Goal: Communication & Community: Answer question/provide support

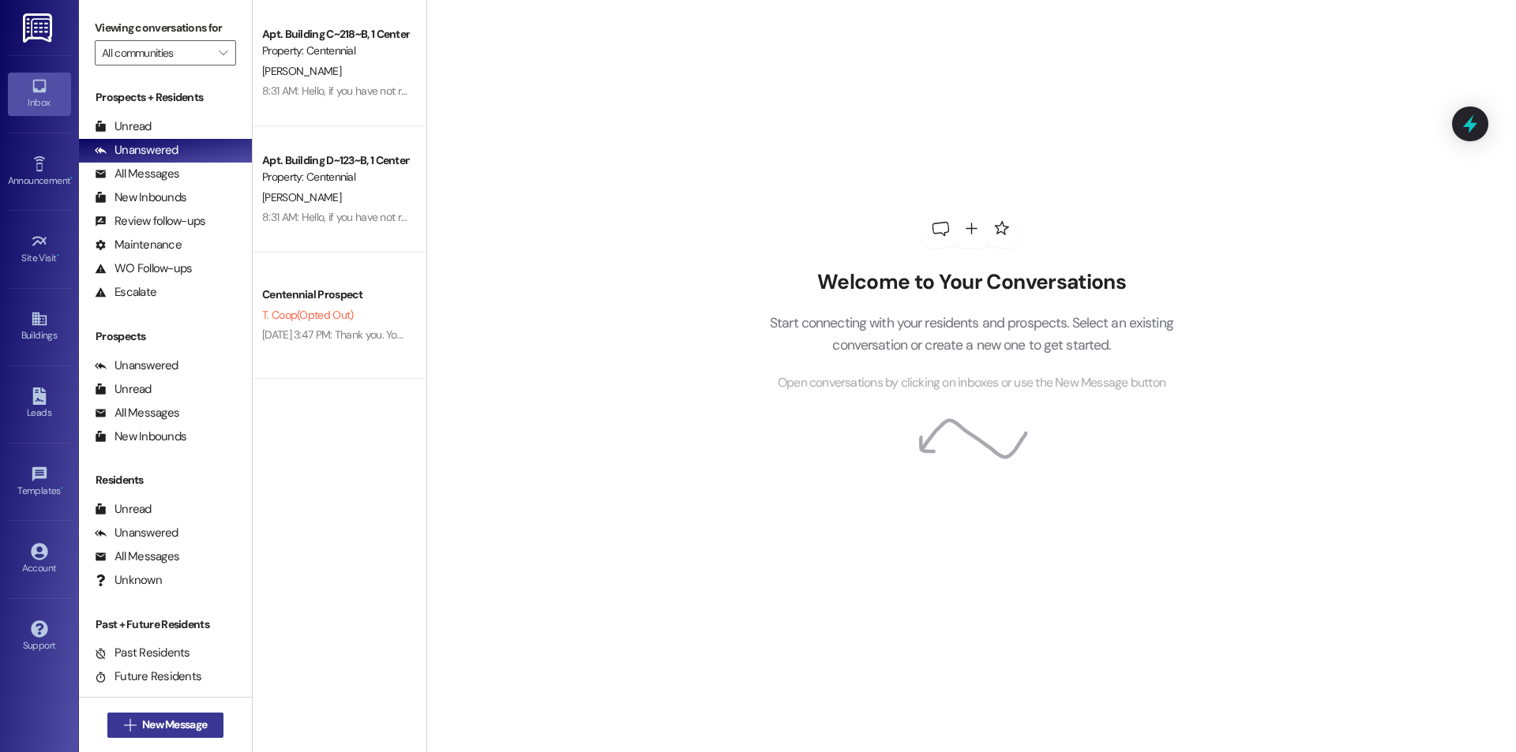
click at [197, 724] on span "New Message" at bounding box center [174, 725] width 65 height 17
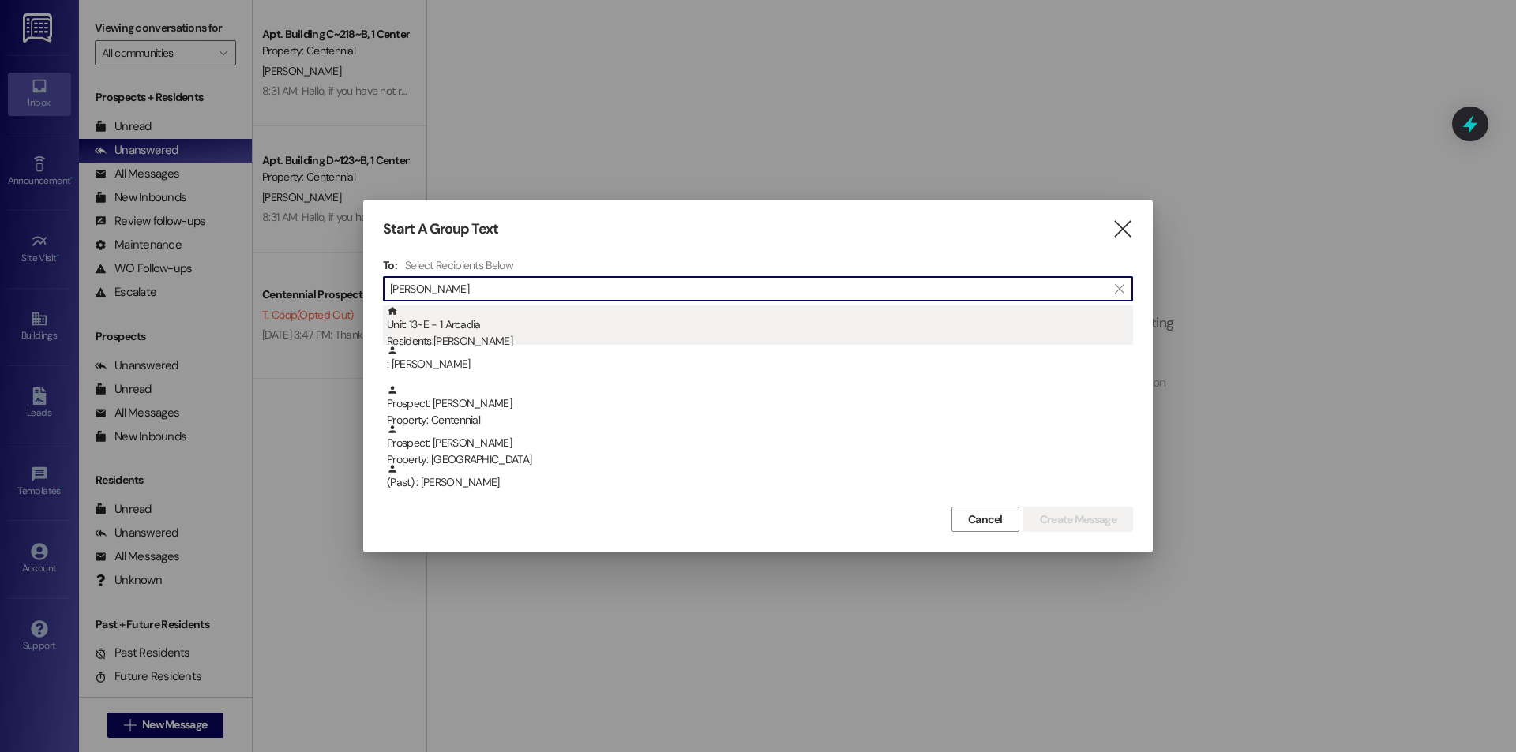
type input "[PERSON_NAME]"
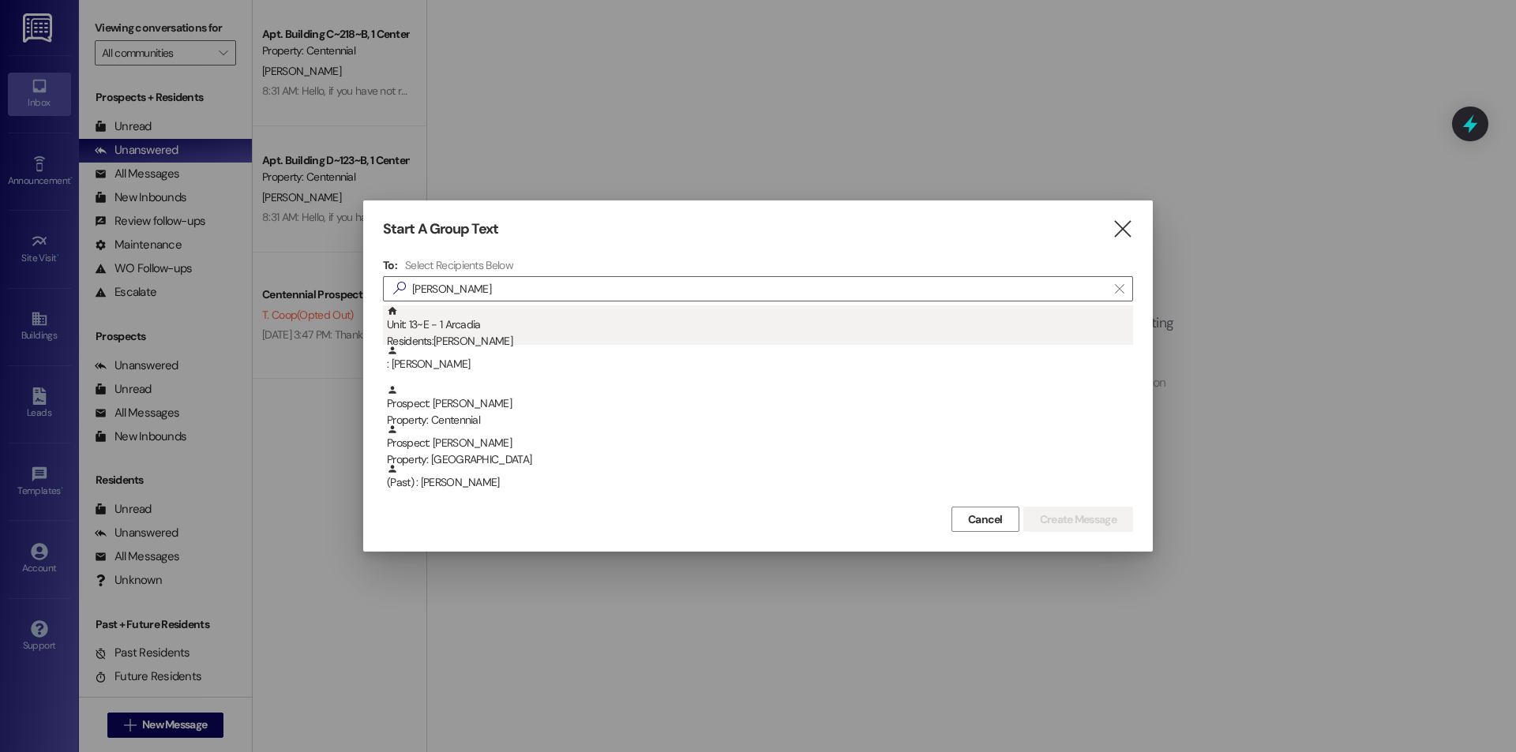
click at [521, 342] on div "Residents: [PERSON_NAME]" at bounding box center [760, 341] width 746 height 17
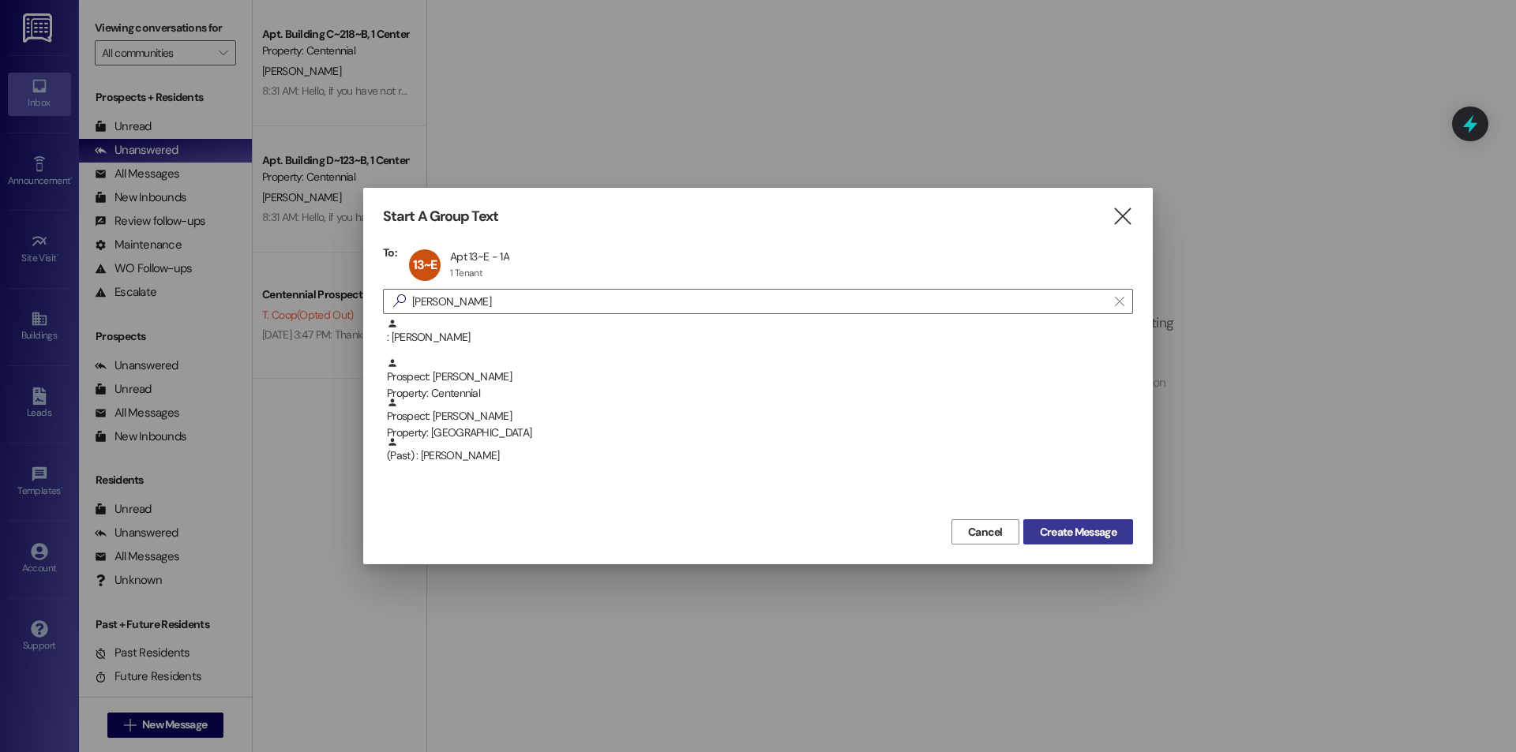
click at [1044, 530] on span "Create Message" at bounding box center [1078, 532] width 77 height 17
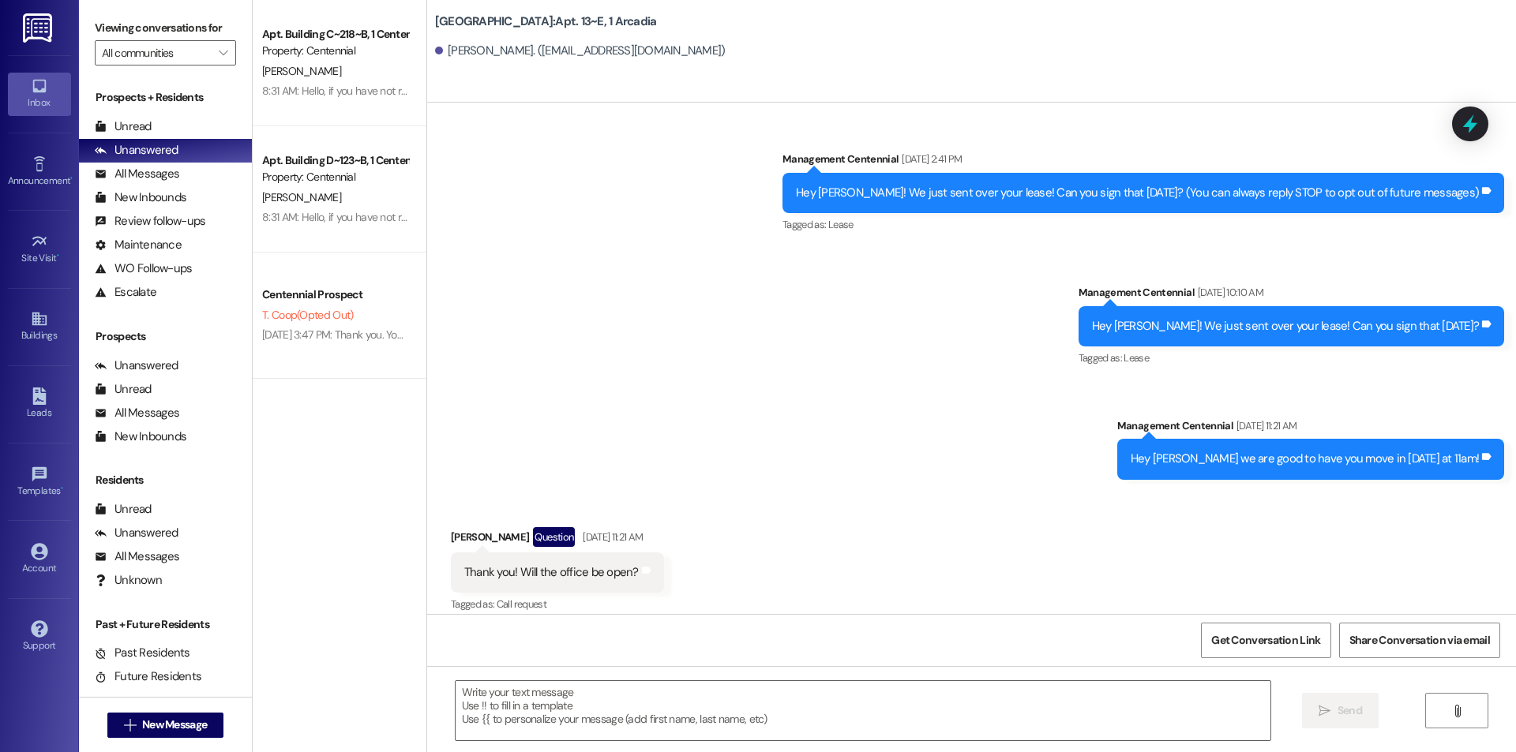
scroll to position [7028, 0]
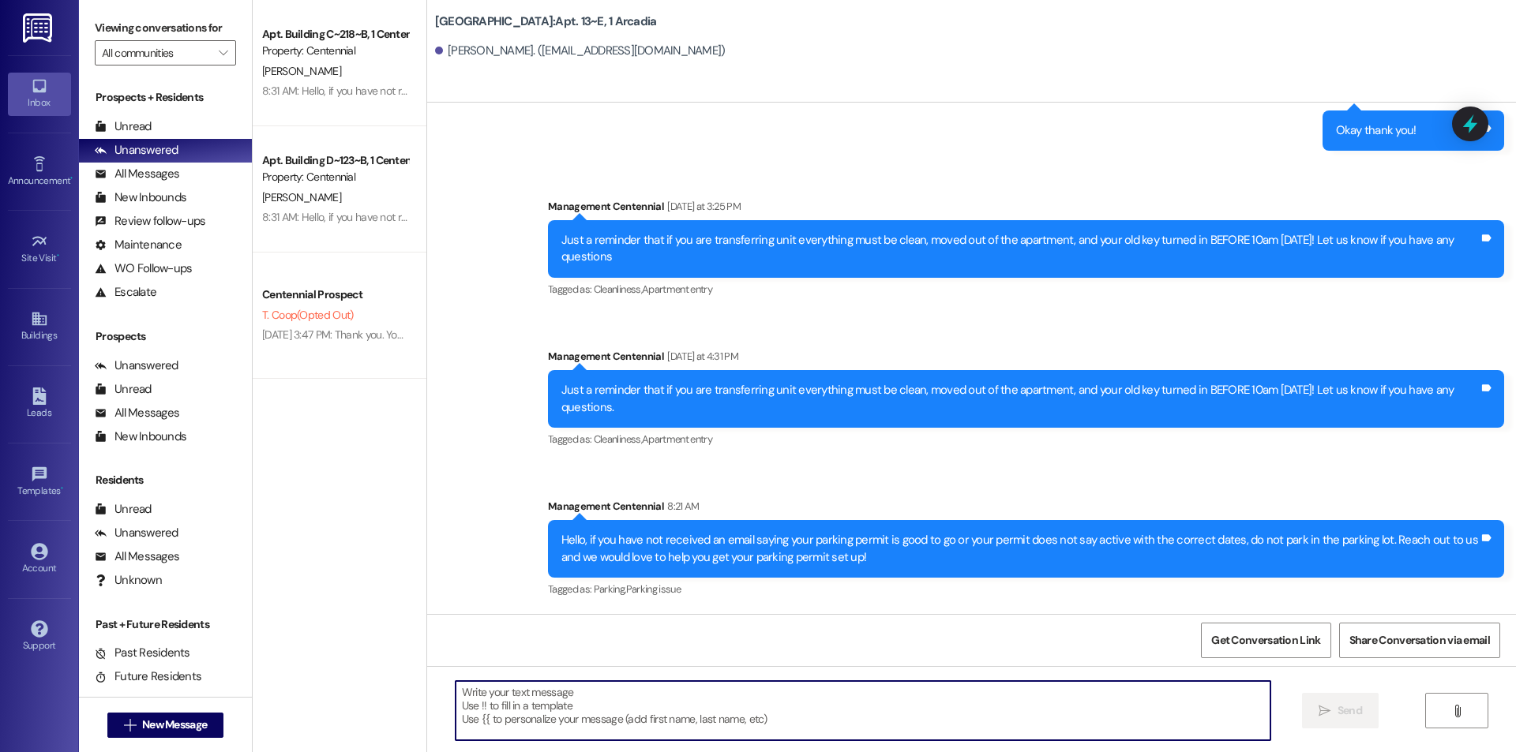
click at [648, 716] on textarea at bounding box center [862, 710] width 815 height 59
type textarea "Hey [PERSON_NAME], if you want"
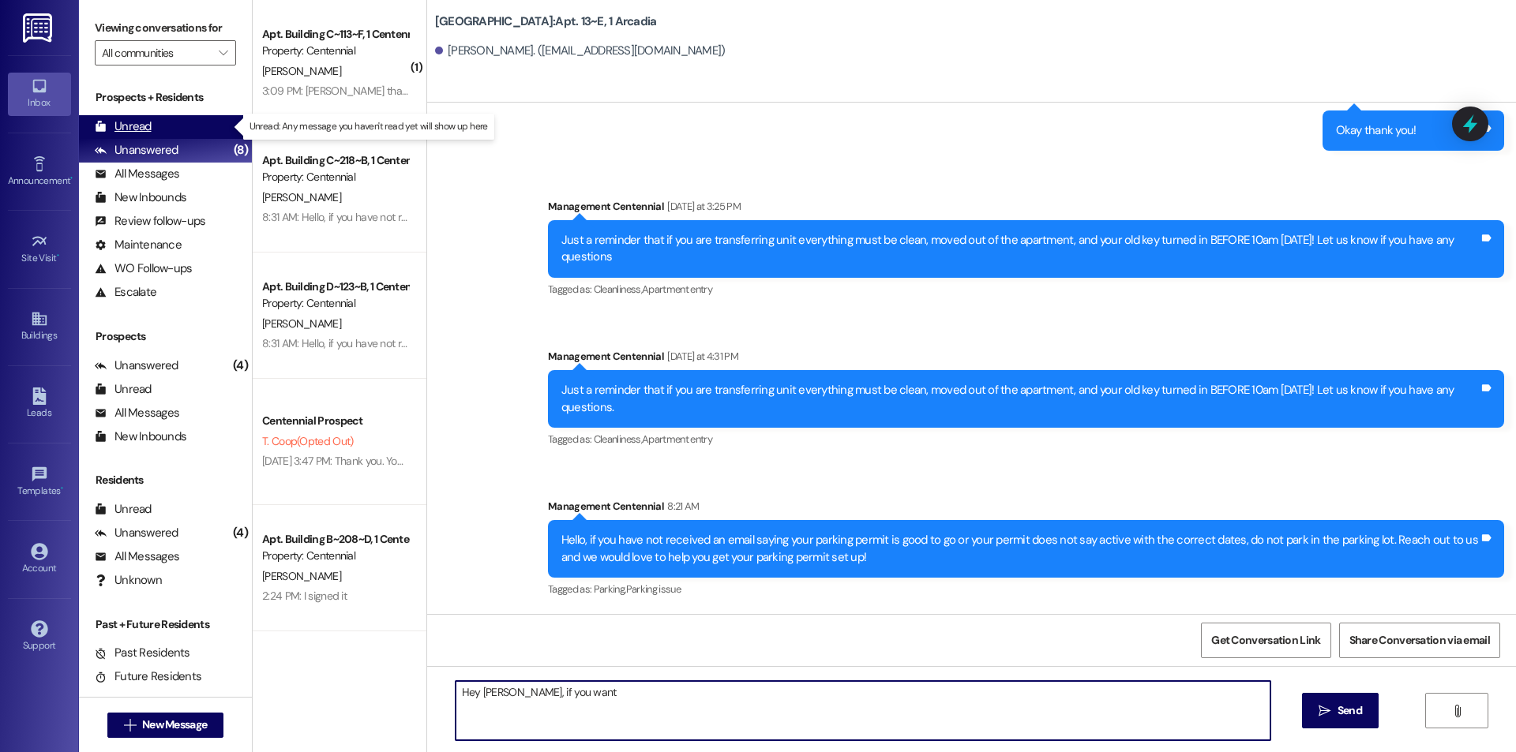
click at [120, 133] on div "Unread" at bounding box center [123, 126] width 57 height 17
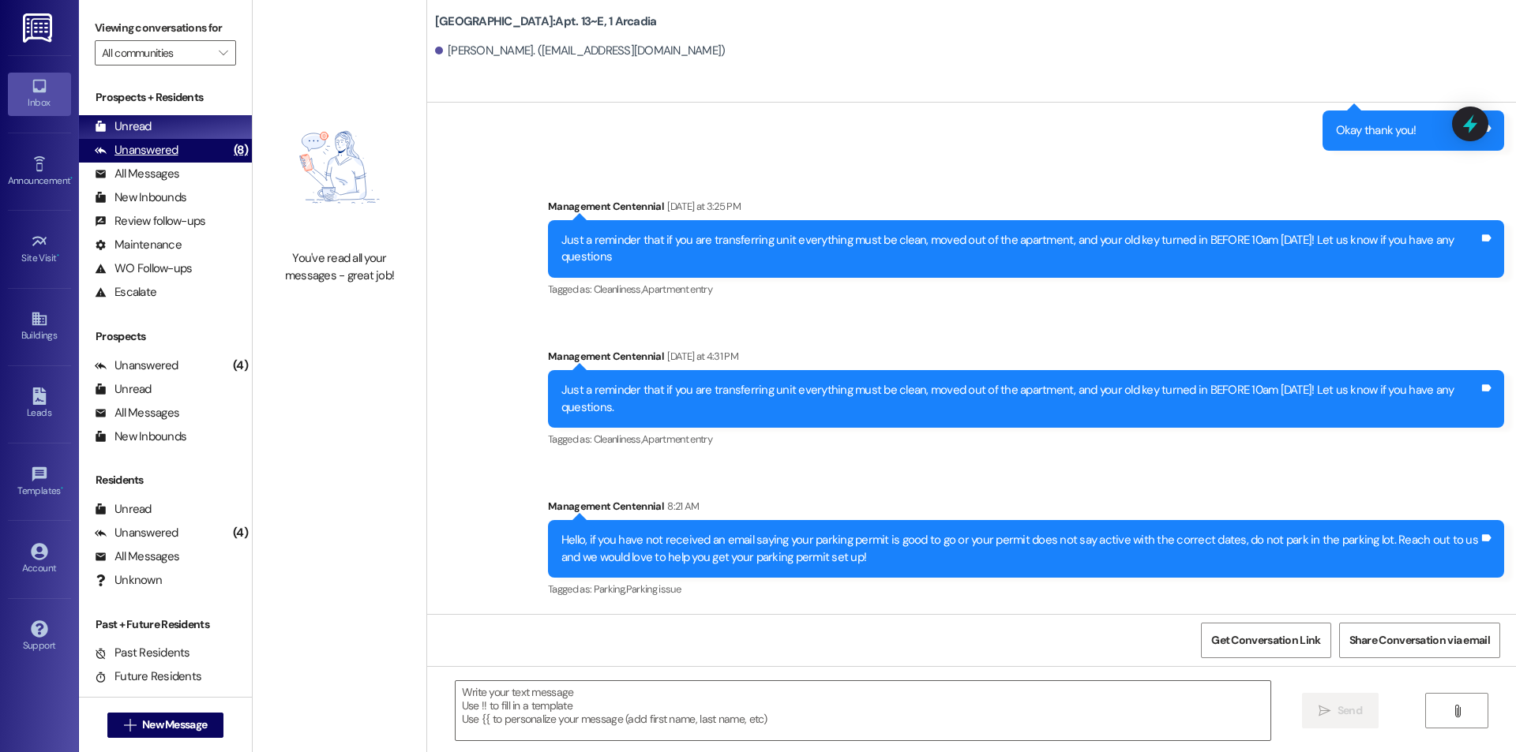
click at [200, 155] on div "Unanswered (8)" at bounding box center [165, 151] width 173 height 24
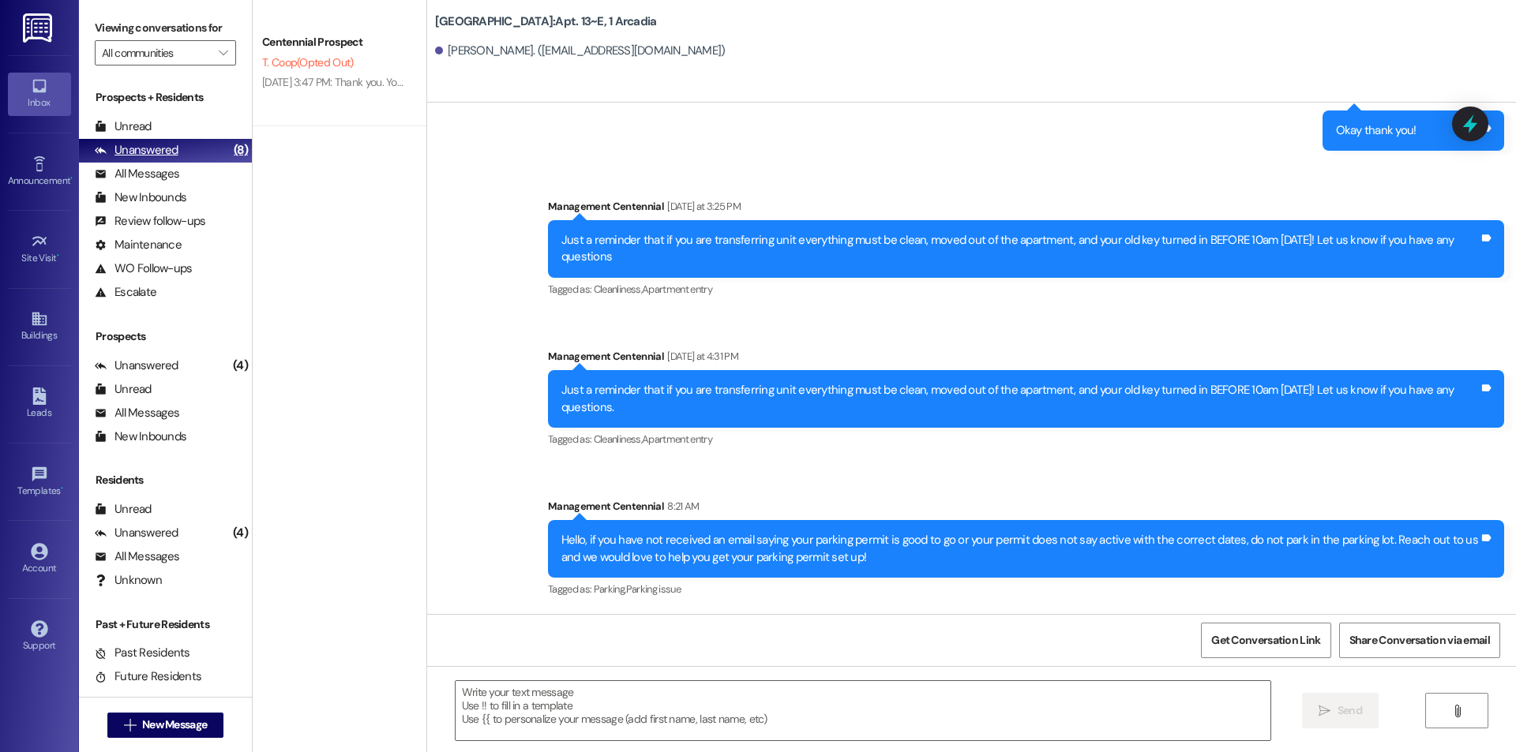
click at [174, 148] on div "Unanswered" at bounding box center [137, 150] width 84 height 17
click at [165, 168] on div "All Messages" at bounding box center [137, 174] width 84 height 17
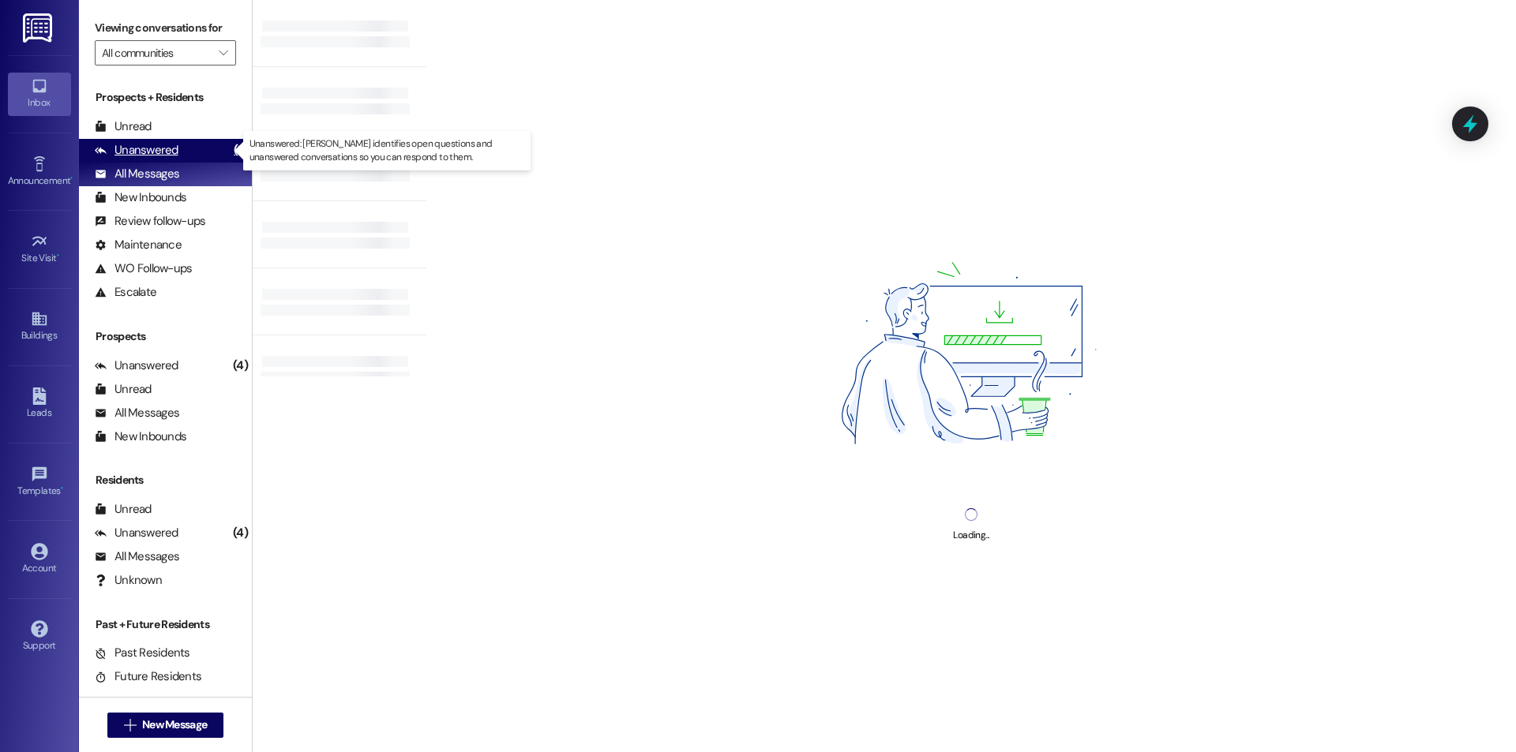
click at [204, 145] on div "Unanswered (8)" at bounding box center [165, 151] width 173 height 24
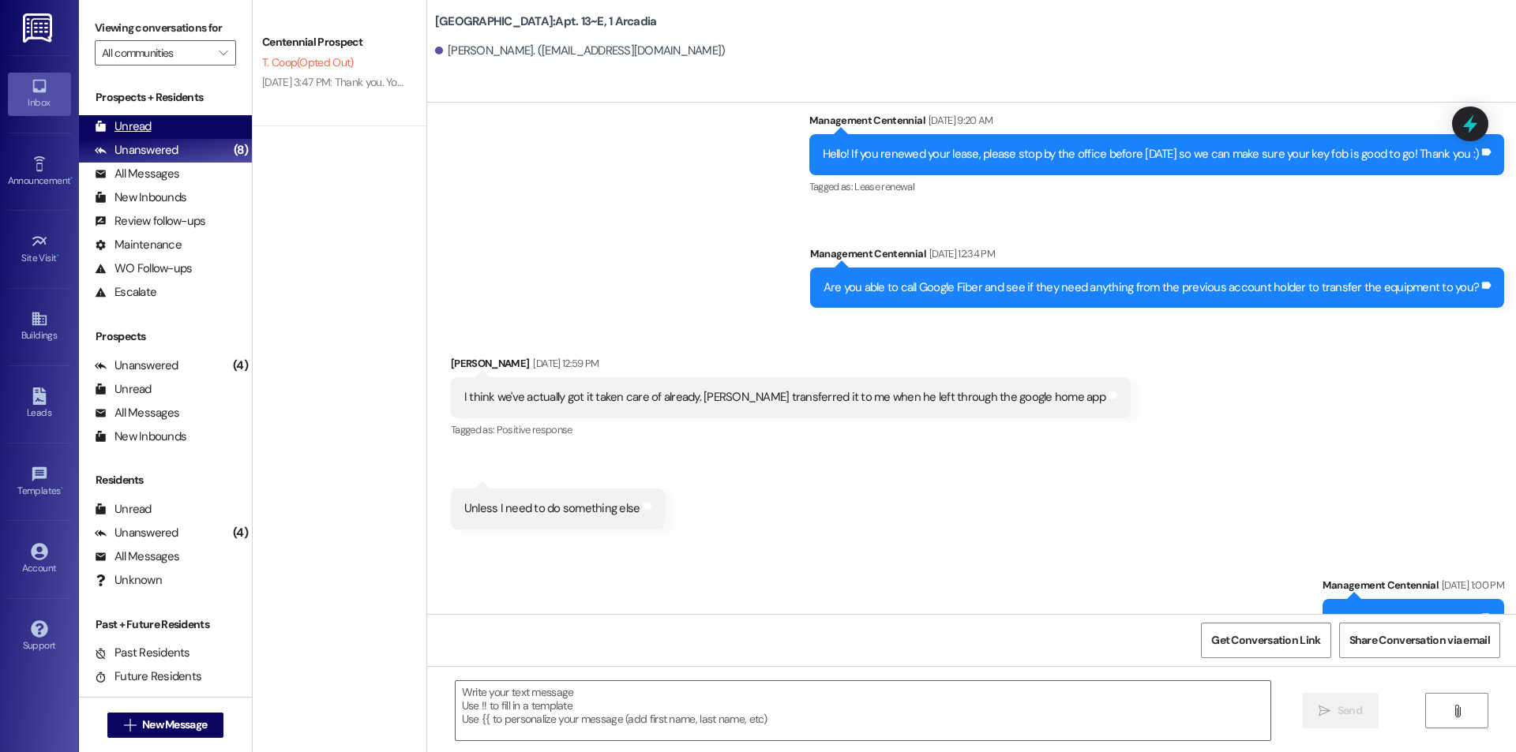
scroll to position [6467, 0]
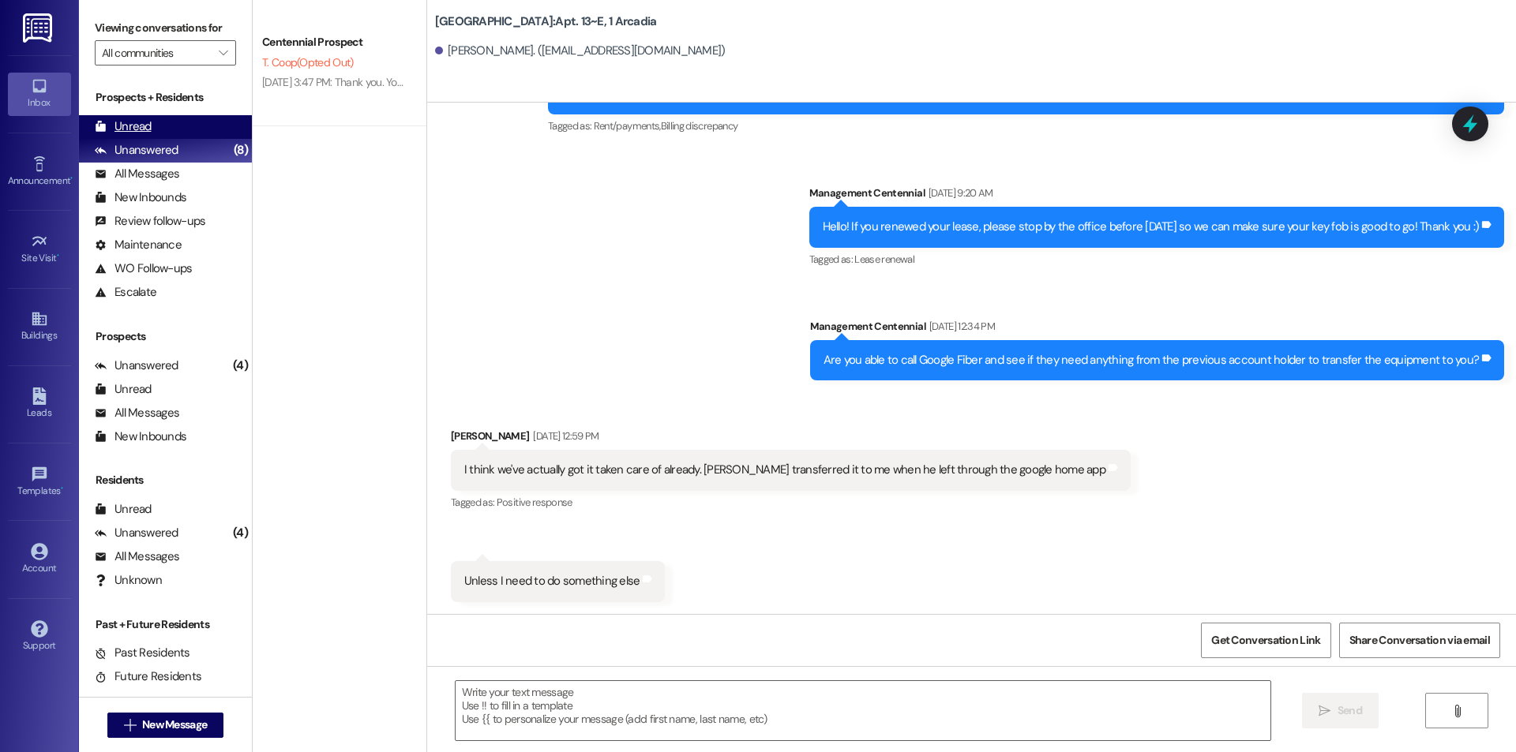
click at [193, 126] on div "Unread (0)" at bounding box center [165, 127] width 173 height 24
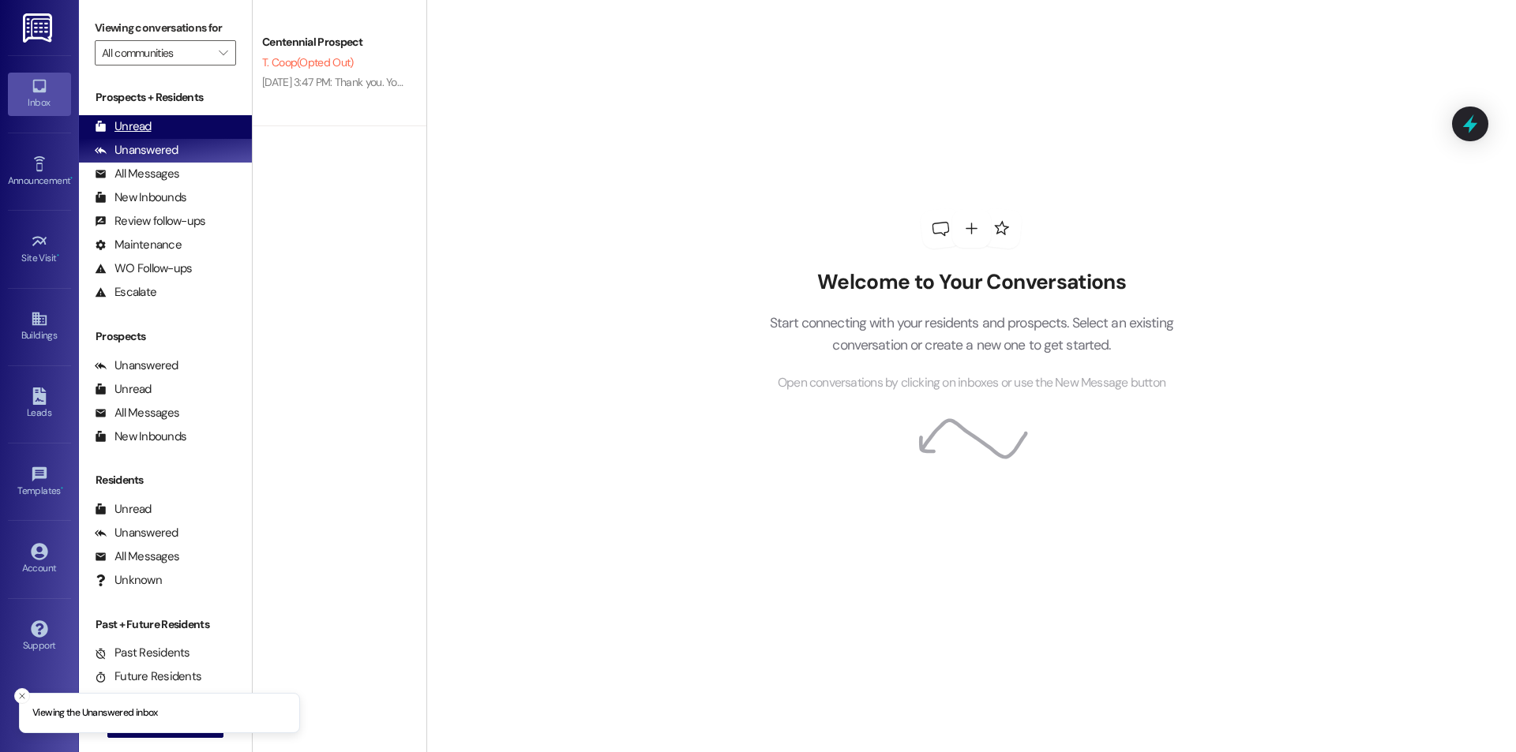
click at [137, 134] on div "Unread" at bounding box center [123, 126] width 57 height 17
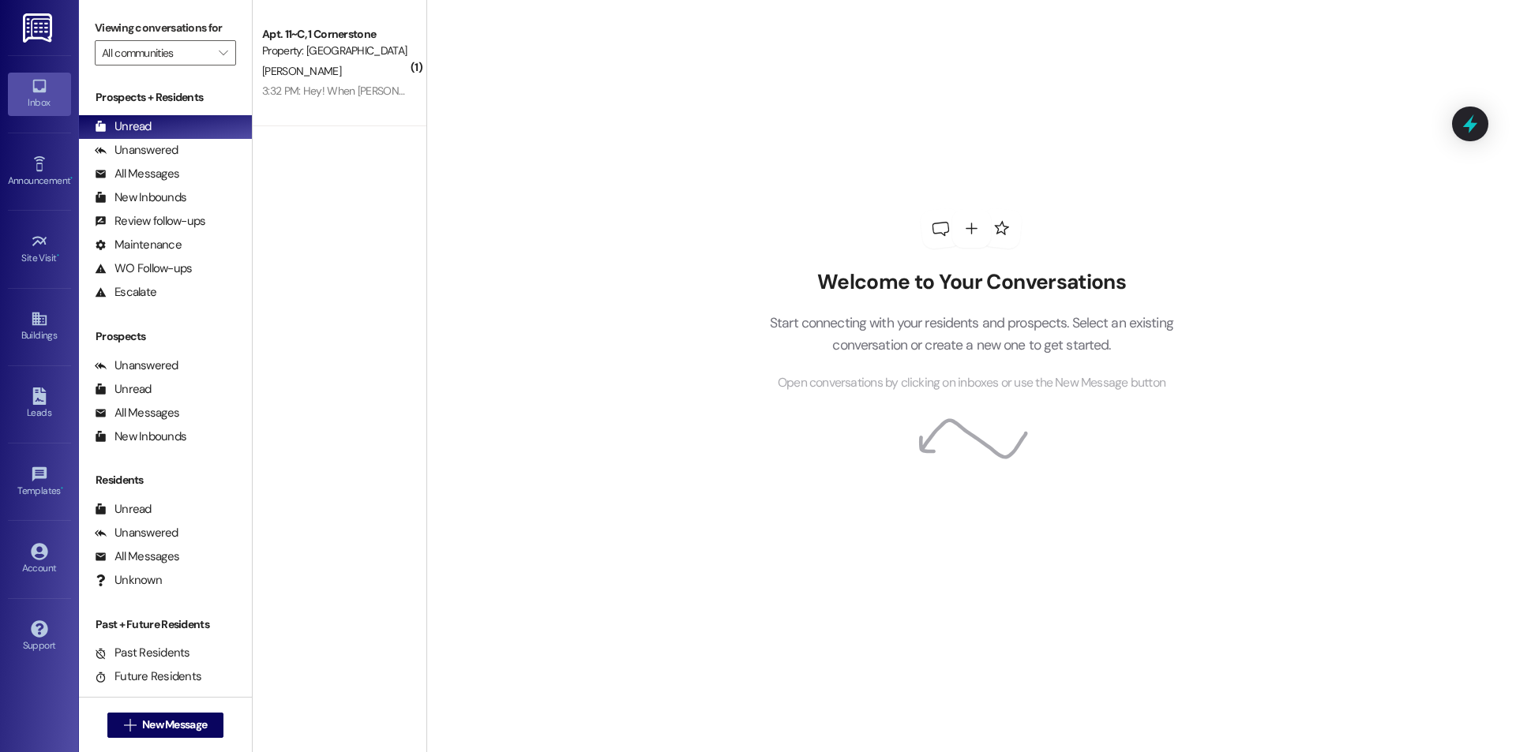
click at [635, 145] on div "Welcome to Your Conversations Start connecting with your residents and prospect…" at bounding box center [970, 376] width 1089 height 752
